Goal: Information Seeking & Learning: Understand process/instructions

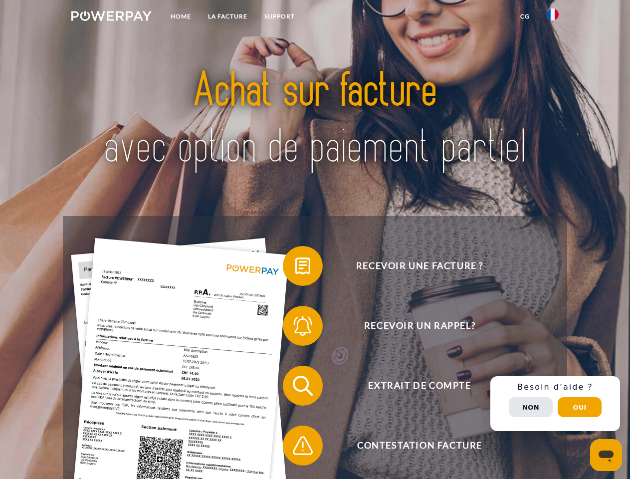
click at [111, 17] on img at bounding box center [111, 16] width 80 height 10
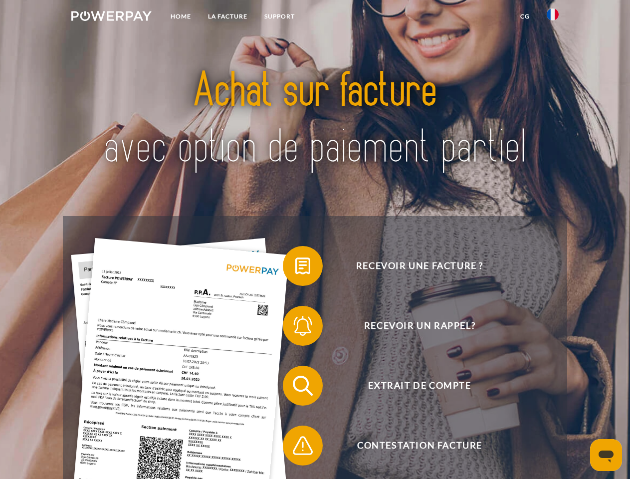
click at [553, 17] on img at bounding box center [553, 14] width 12 height 12
click at [525, 16] on link "CG" at bounding box center [525, 16] width 26 height 18
click at [295, 268] on span at bounding box center [288, 266] width 50 height 50
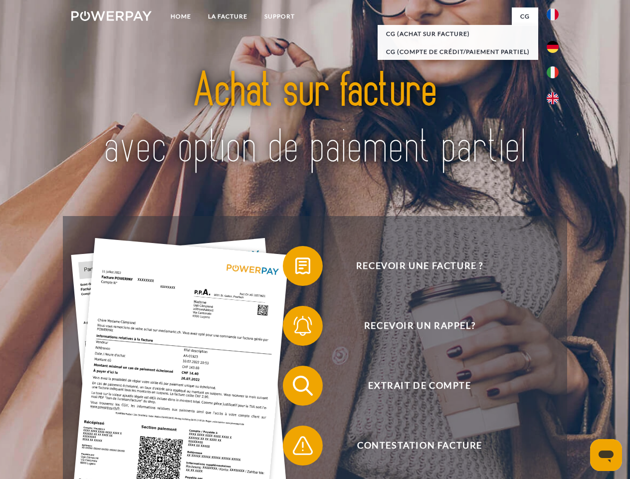
click at [295, 328] on div "Recevoir une facture ? Recevoir un rappel? Extrait de compte retour" at bounding box center [315, 415] width 504 height 399
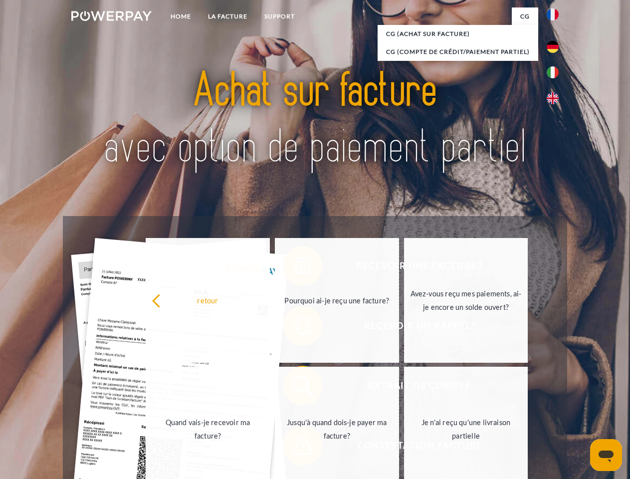
click at [295, 388] on link "Jusqu'à quand dois-je payer ma facture?" at bounding box center [337, 429] width 124 height 125
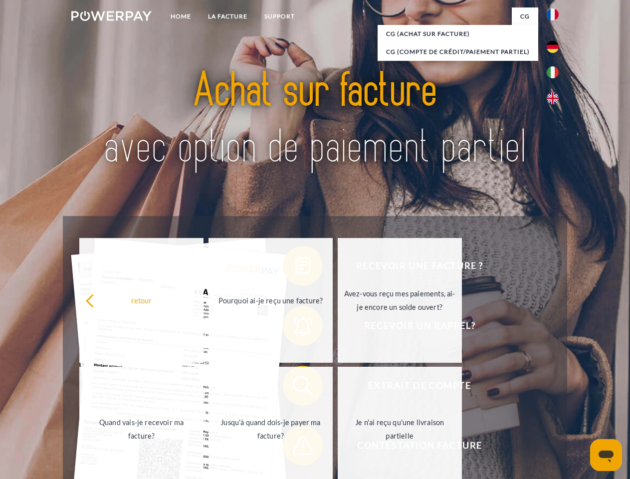
click at [338, 448] on link "Je n'ai reçu qu'une livraison partielle" at bounding box center [400, 429] width 124 height 125
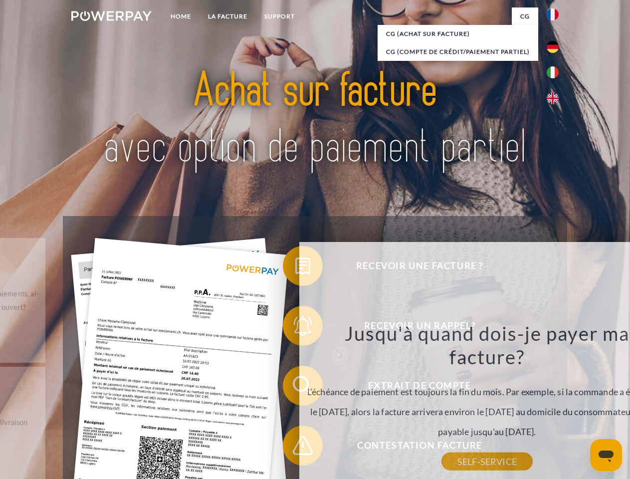
click at [555, 404] on div "Recevoir une facture ? Recevoir un rappel? Extrait de compte retour" at bounding box center [315, 415] width 504 height 399
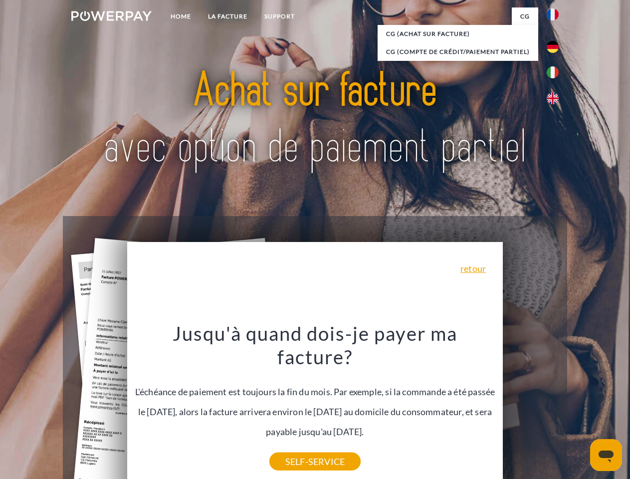
click at [531, 406] on span "Extrait de compte" at bounding box center [419, 386] width 244 height 40
click at [580, 407] on header "Home LA FACTURE Support" at bounding box center [315, 344] width 630 height 689
